Goal: Information Seeking & Learning: Learn about a topic

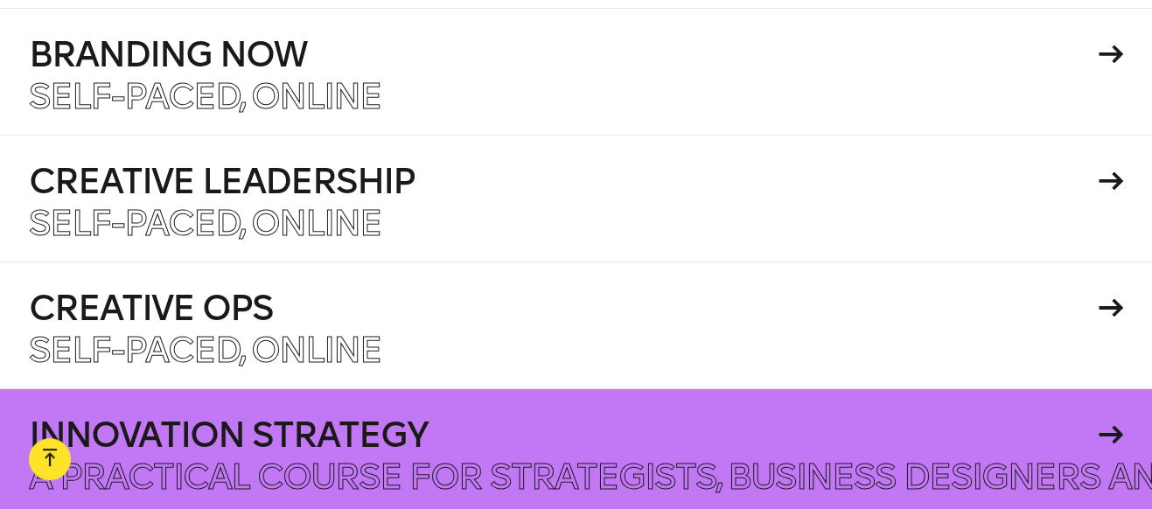
scroll to position [2962, 0]
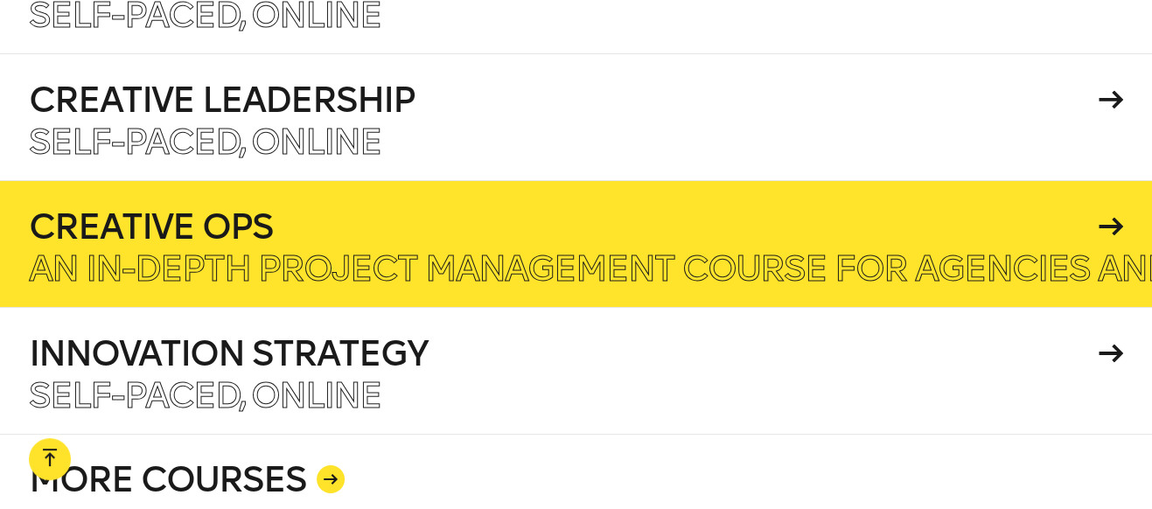
drag, startPoint x: 679, startPoint y: 336, endPoint x: 623, endPoint y: 250, distance: 102.3
click at [623, 251] on p "Self-paced, Online" at bounding box center [576, 268] width 1094 height 35
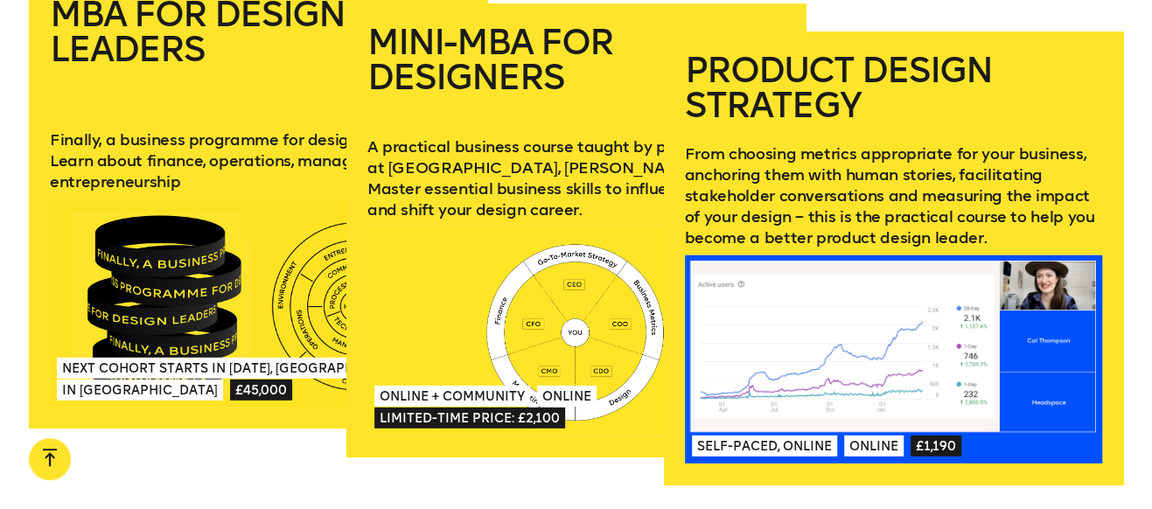
scroll to position [2283, 0]
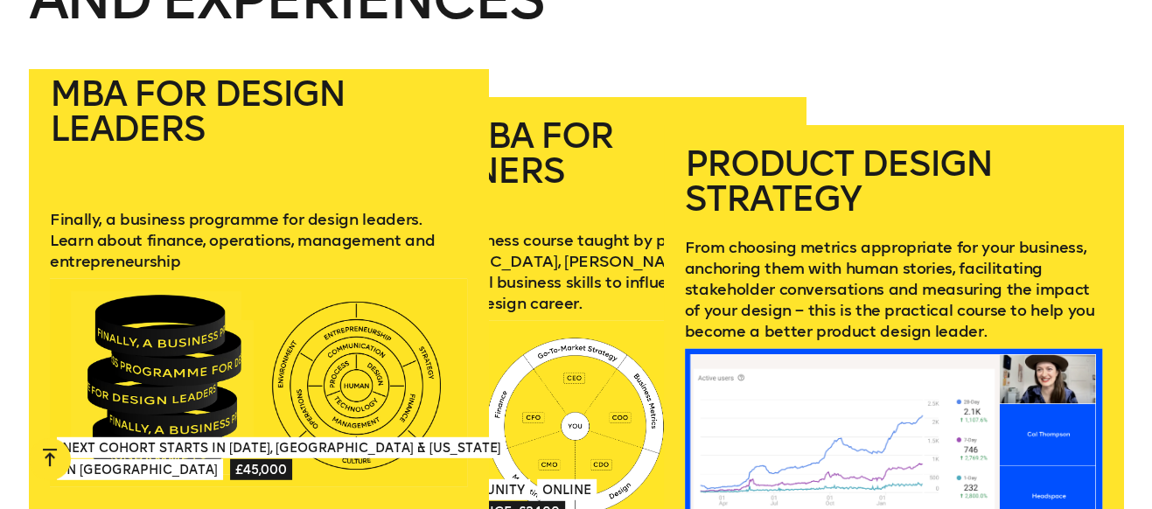
click at [251, 151] on h2 "MBA for Design Leaders" at bounding box center [258, 132] width 417 height 112
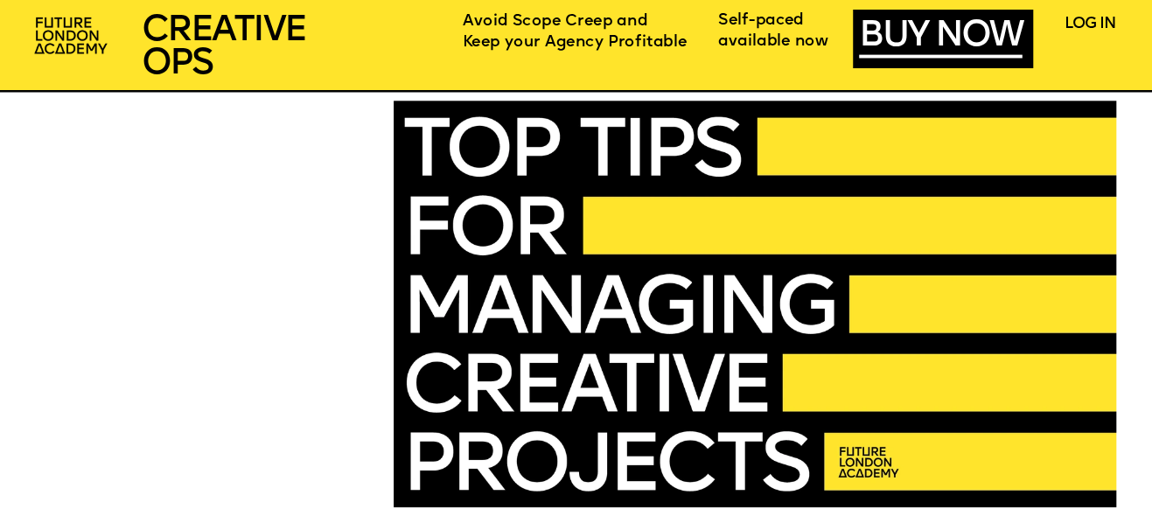
scroll to position [3886, 0]
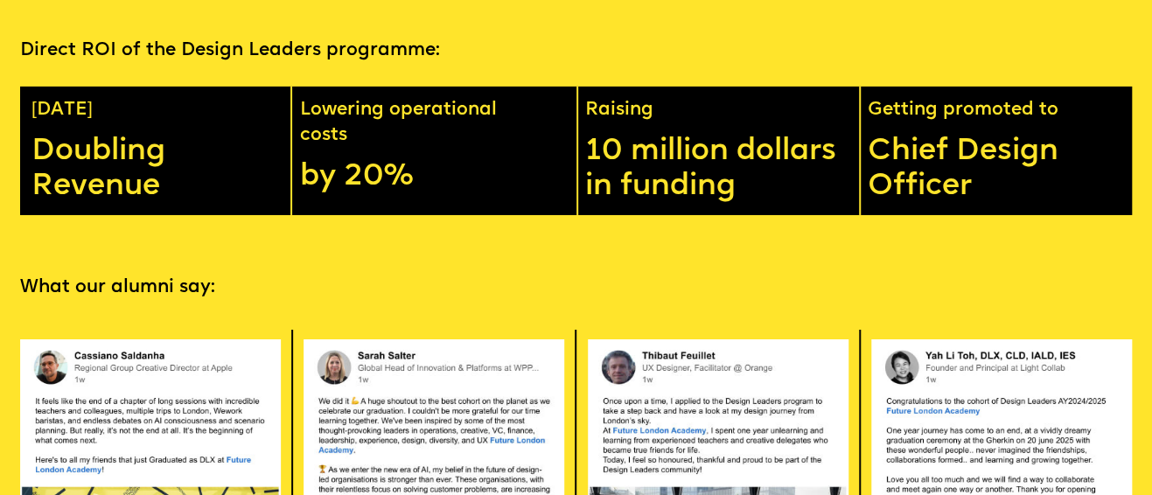
scroll to position [3231, 0]
